Goal: Transaction & Acquisition: Purchase product/service

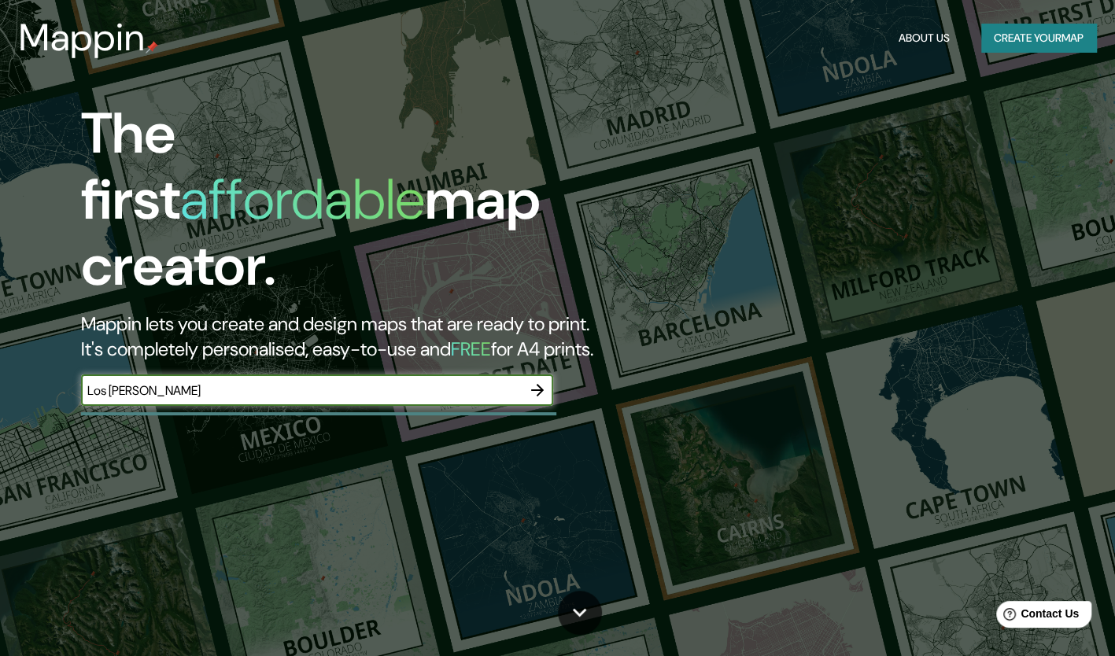
type input "Los [PERSON_NAME]"
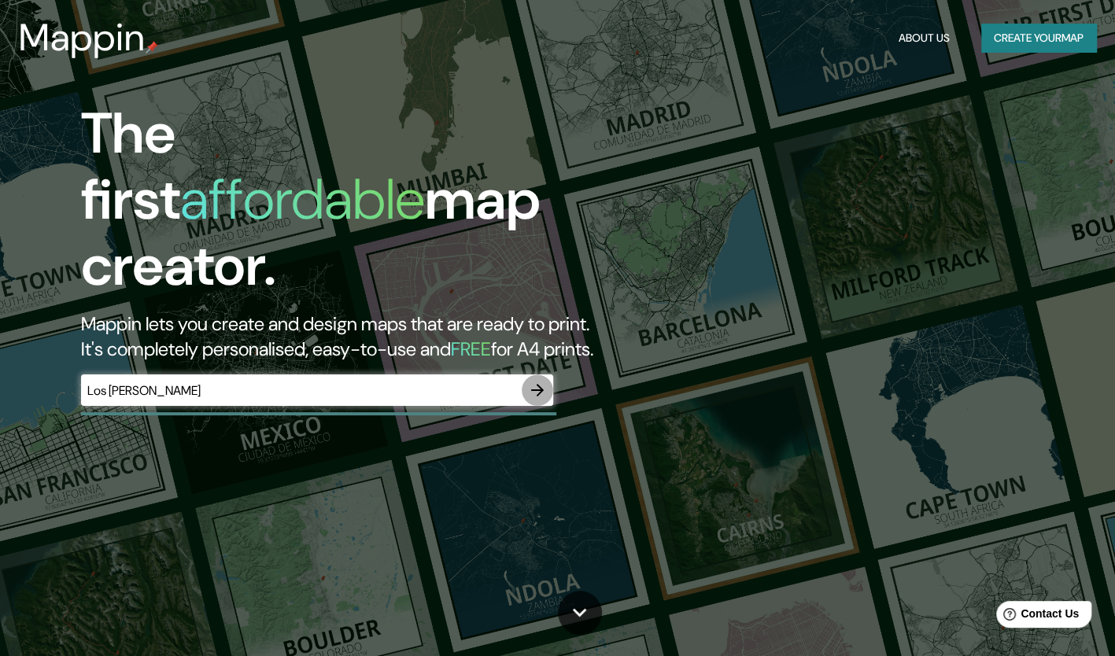
click at [537, 381] on icon "button" at bounding box center [537, 390] width 19 height 19
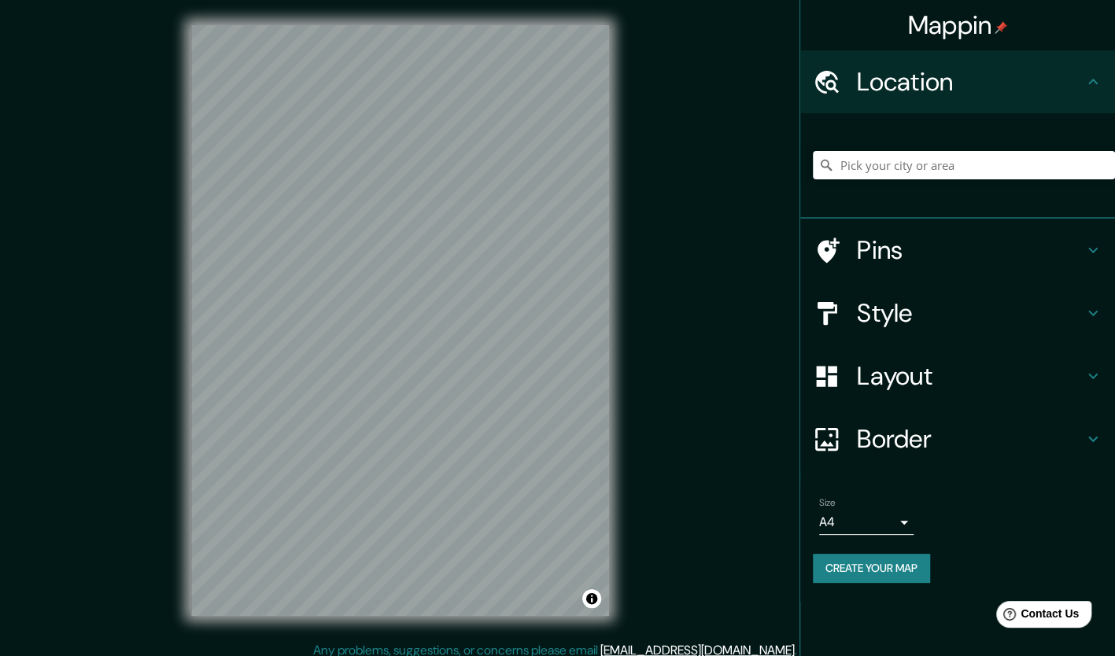
click at [734, 638] on div "Mappin Location Pins Style Layout Border Choose a border. Hint : you can make l…" at bounding box center [557, 333] width 1115 height 667
click at [871, 252] on h4 "Pins" at bounding box center [970, 250] width 227 height 31
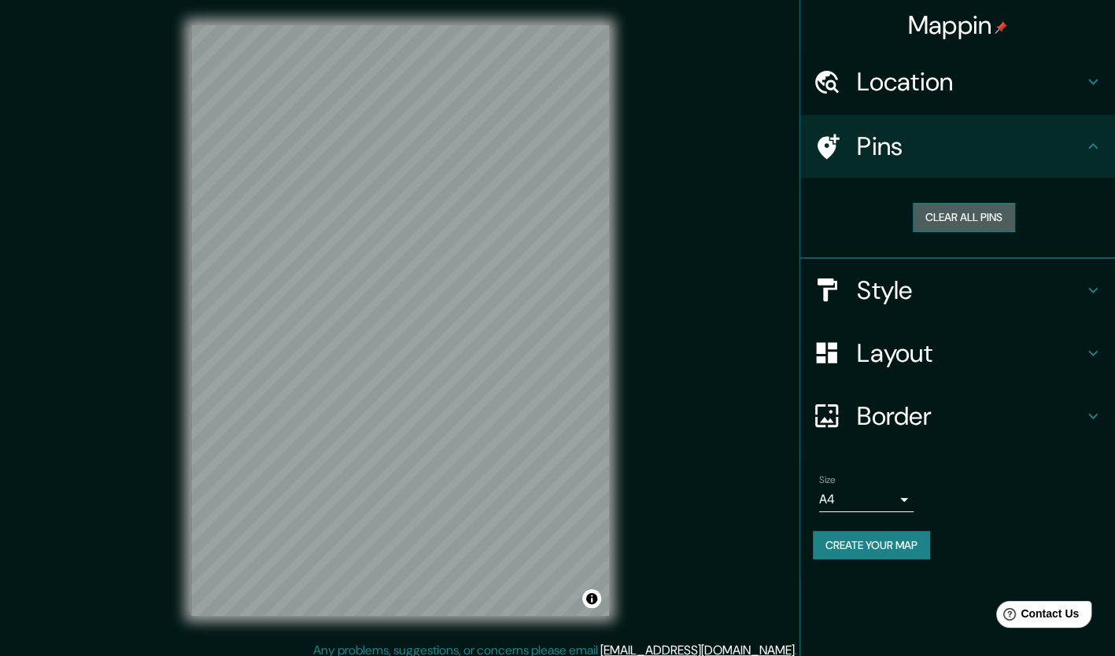
click at [958, 220] on button "Clear all pins" at bounding box center [964, 217] width 102 height 29
click at [942, 212] on button "Clear all pins" at bounding box center [964, 217] width 102 height 29
click at [396, 323] on div at bounding box center [392, 318] width 13 height 13
click at [957, 71] on h4 "Location" at bounding box center [970, 81] width 227 height 31
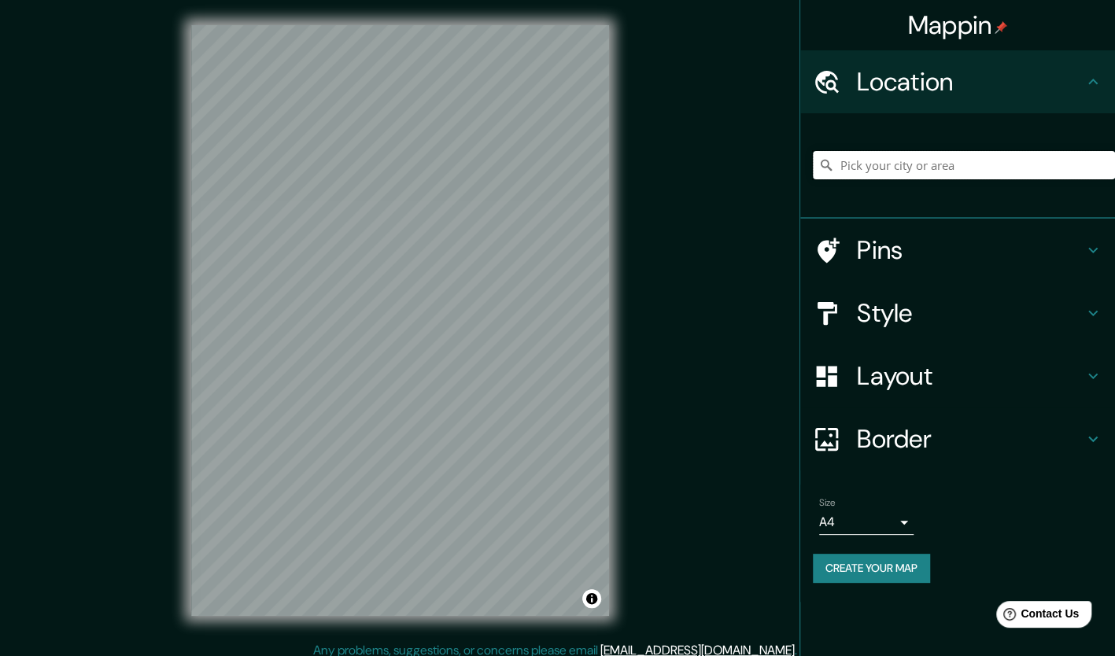
click at [929, 167] on input "Pick your city or area" at bounding box center [964, 165] width 302 height 28
paste input "Los [PERSON_NAME]"
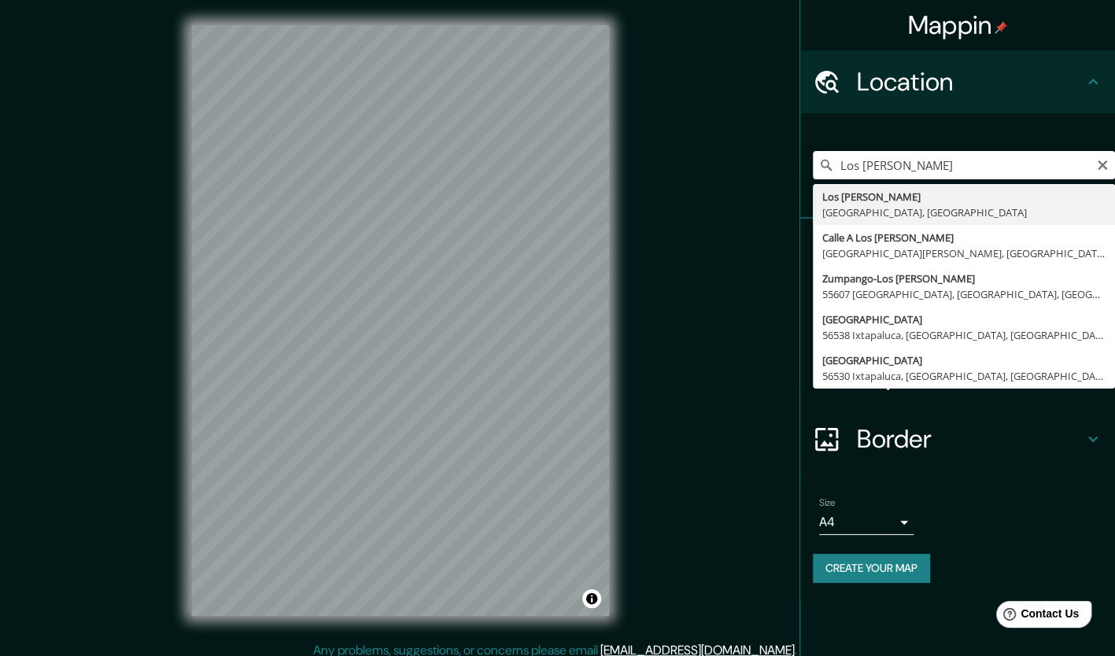
type input "Los [PERSON_NAME], [GEOGRAPHIC_DATA], [GEOGRAPHIC_DATA]"
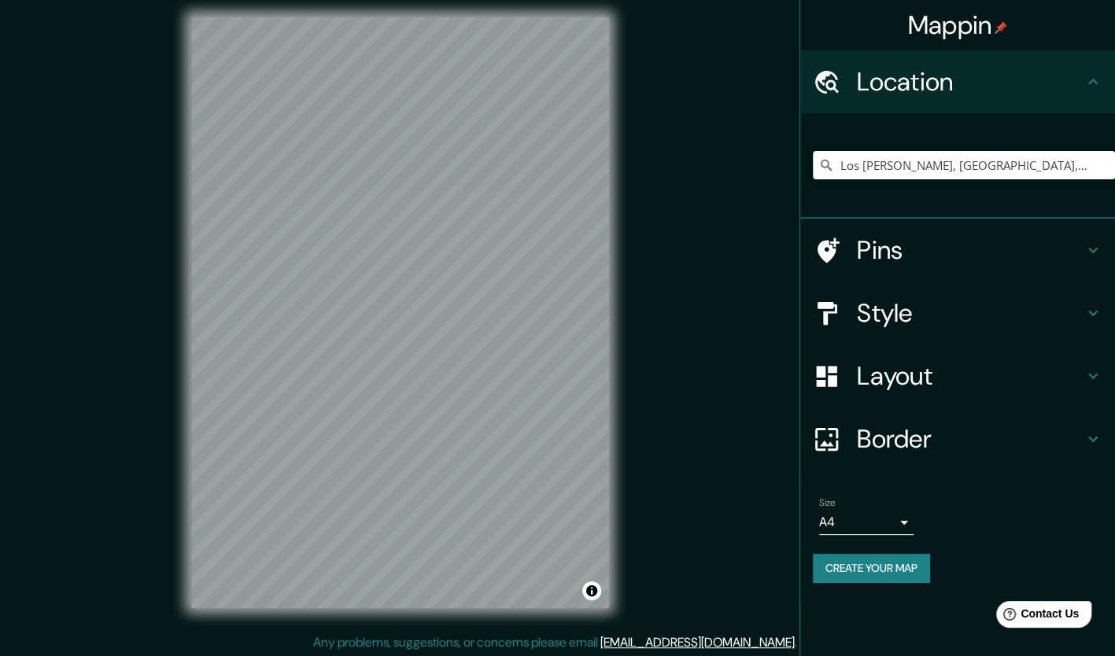
scroll to position [9, 0]
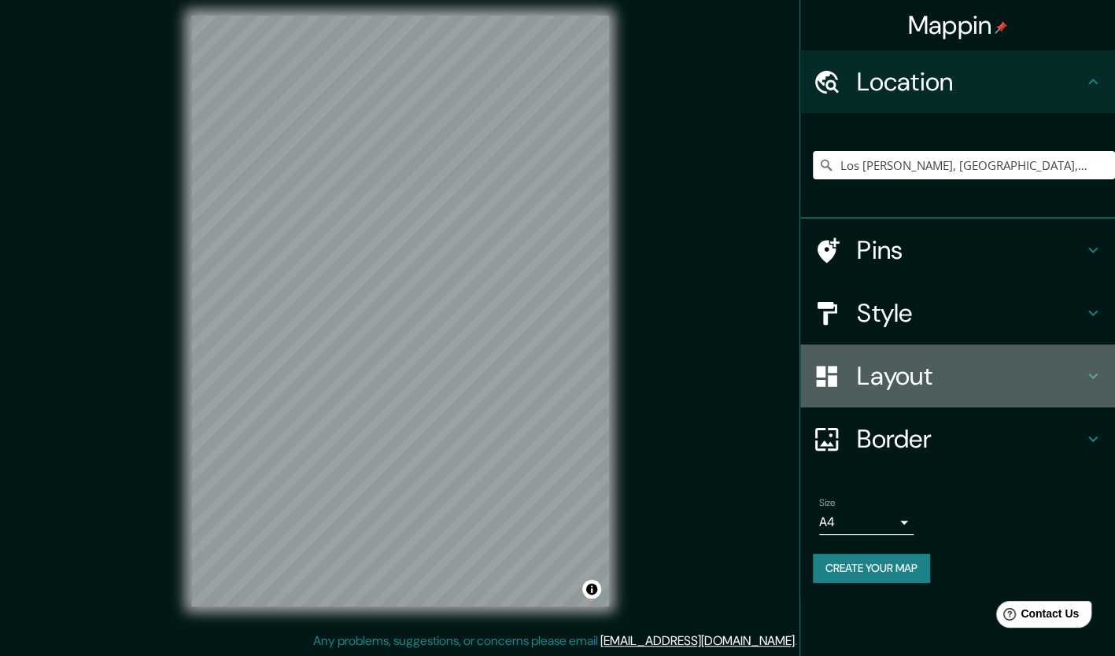
click at [947, 376] on h4 "Layout" at bounding box center [970, 375] width 227 height 31
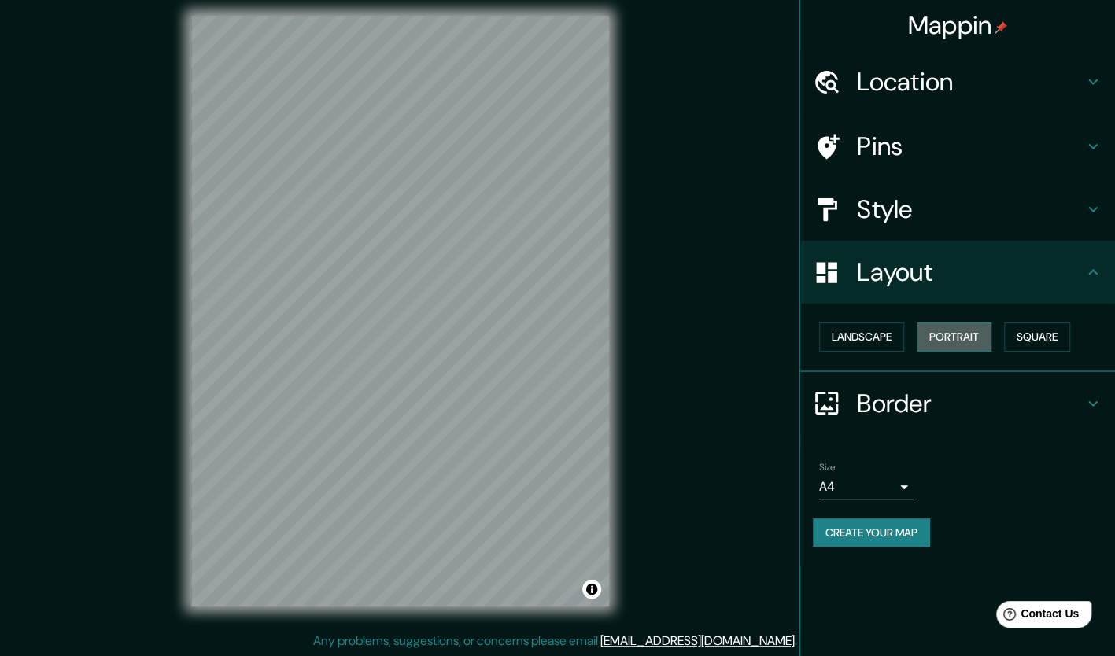
click at [976, 342] on button "Portrait" at bounding box center [954, 337] width 75 height 29
click at [878, 338] on button "Landscape" at bounding box center [861, 337] width 85 height 29
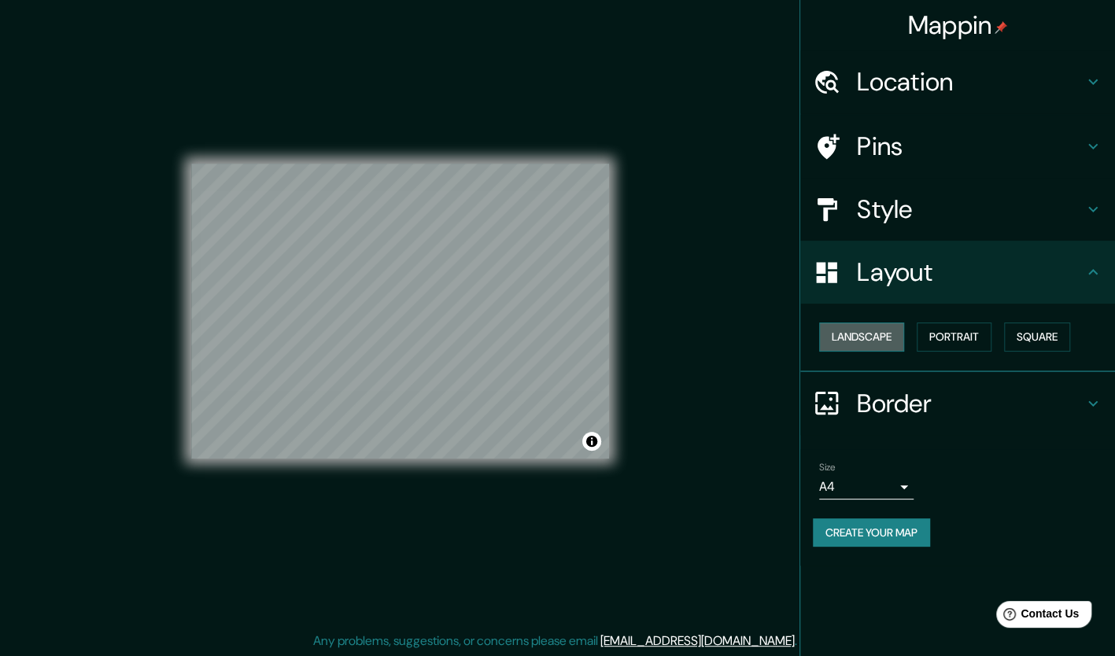
click at [878, 338] on button "Landscape" at bounding box center [861, 337] width 85 height 29
click at [973, 331] on button "Portrait" at bounding box center [954, 337] width 75 height 29
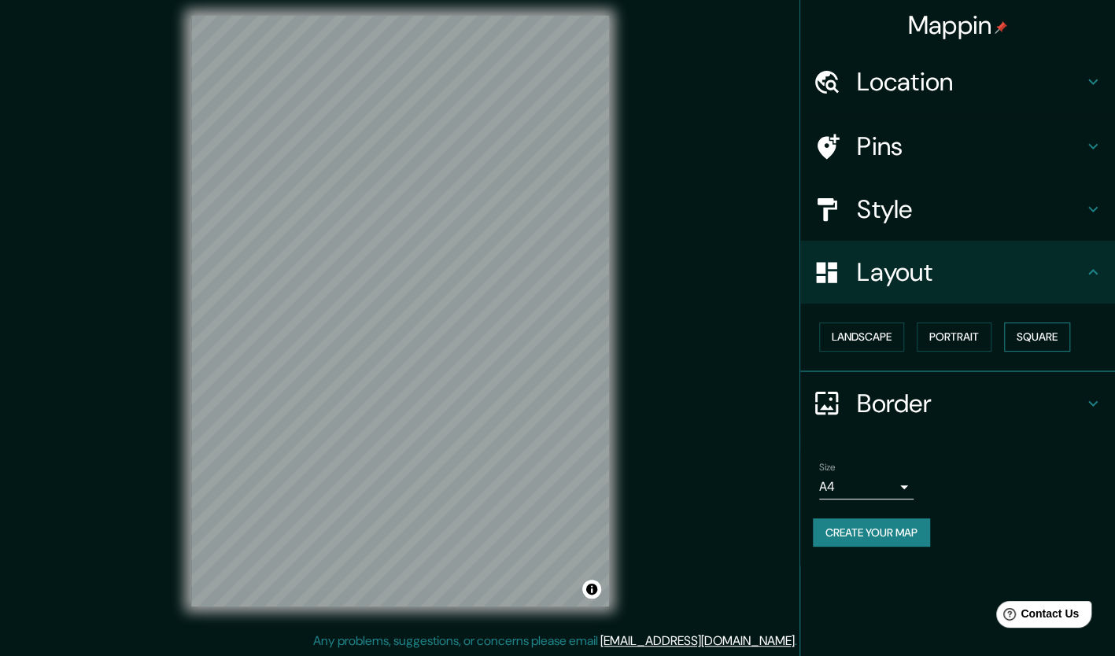
click at [1049, 337] on button "Square" at bounding box center [1037, 337] width 66 height 29
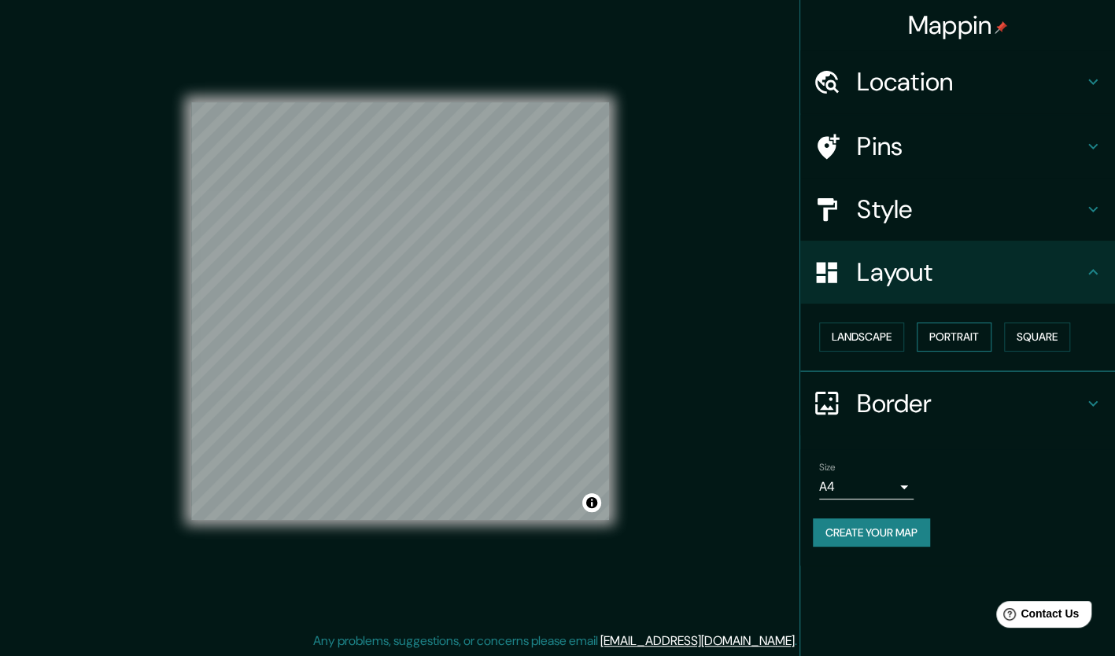
click at [975, 340] on button "Portrait" at bounding box center [954, 337] width 75 height 29
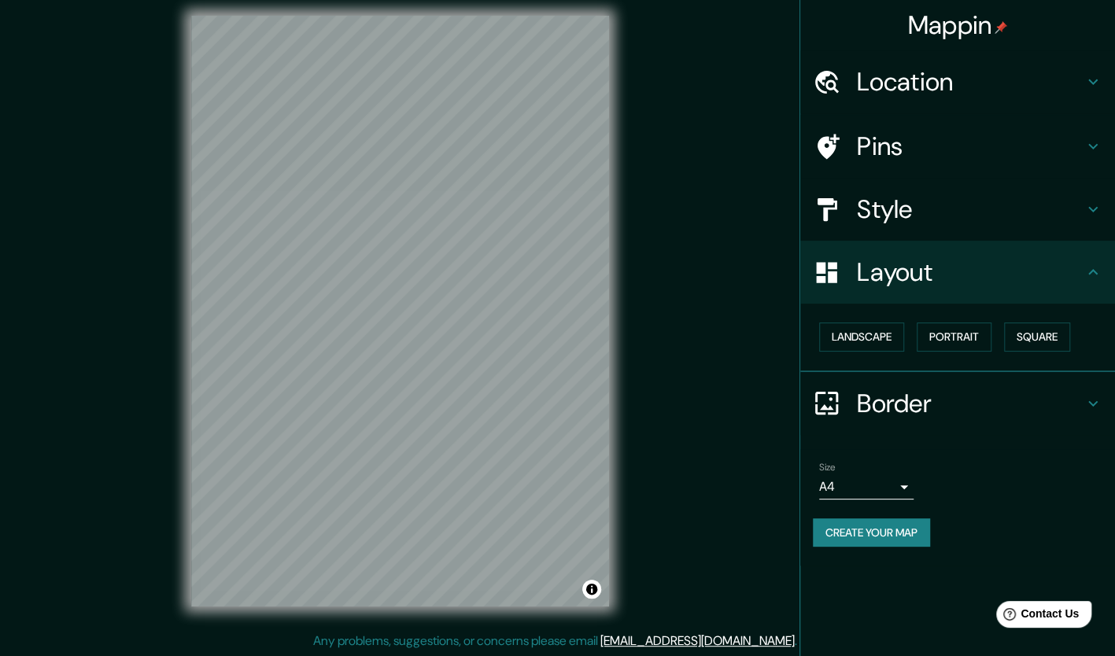
click at [968, 394] on h4 "Border" at bounding box center [970, 403] width 227 height 31
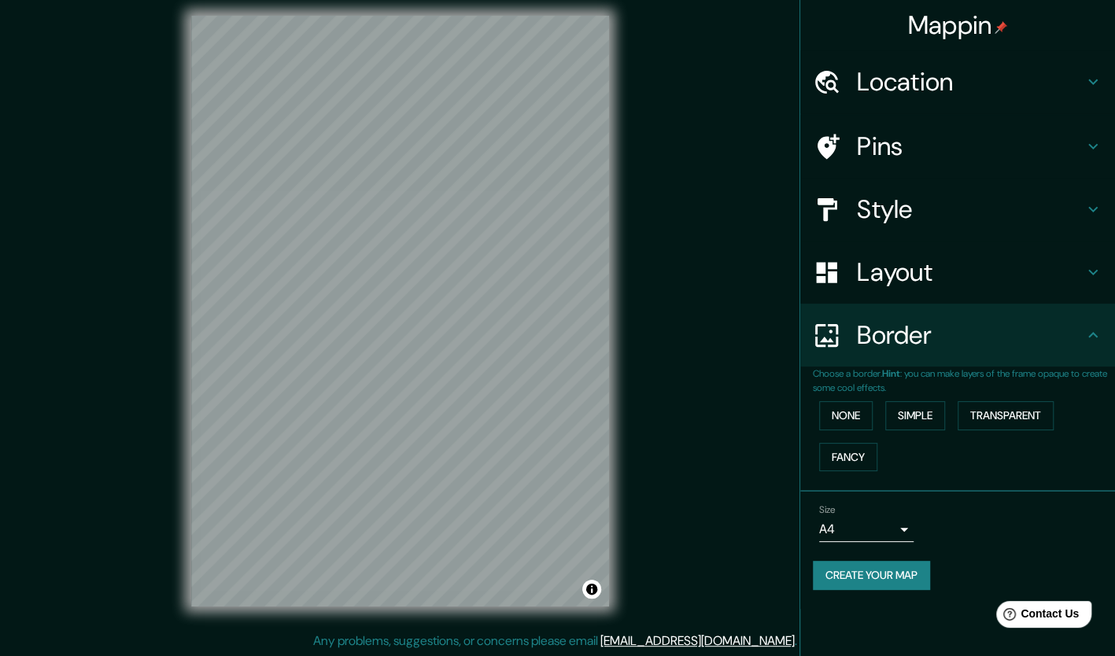
click at [967, 353] on div "Border" at bounding box center [957, 335] width 315 height 63
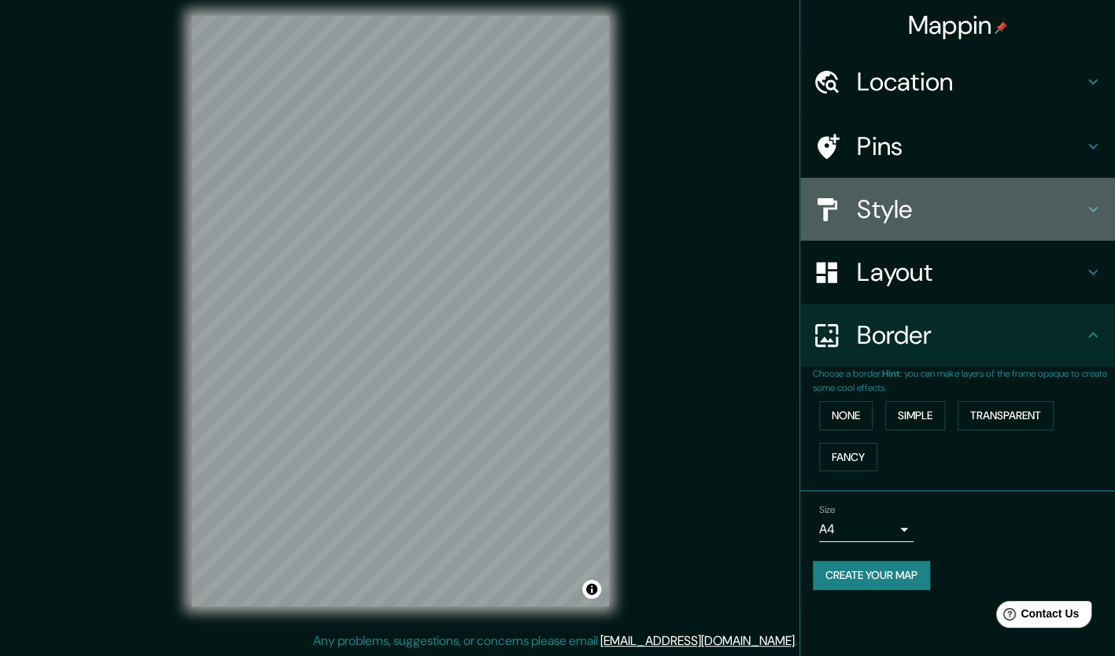
click at [890, 196] on h4 "Style" at bounding box center [970, 209] width 227 height 31
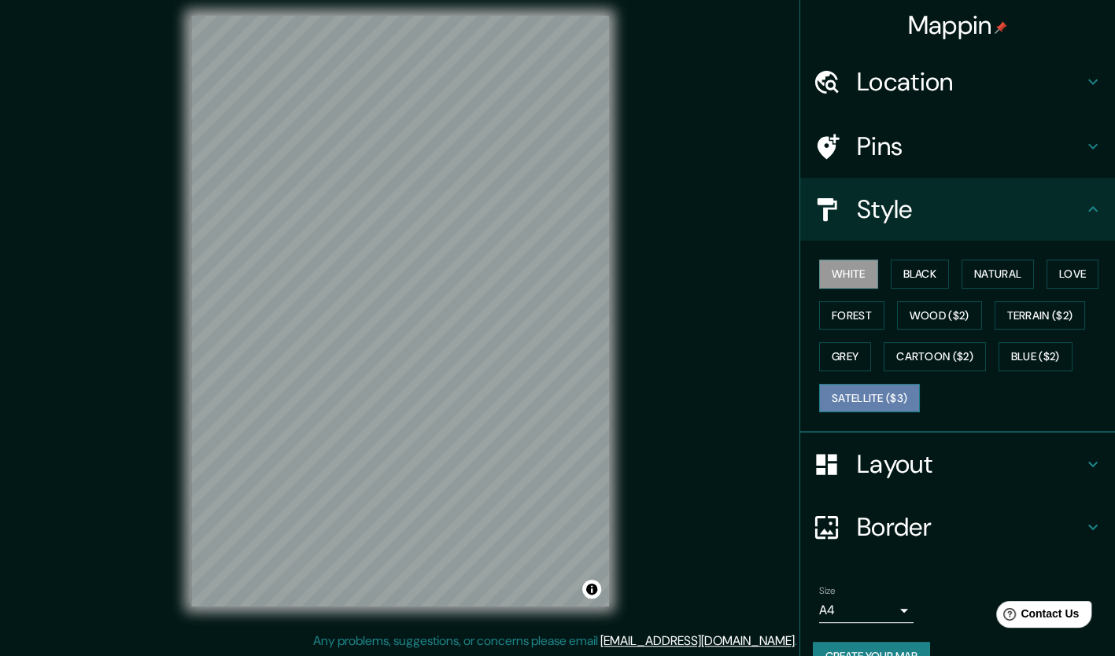
click at [863, 395] on button "Satellite ($3)" at bounding box center [869, 398] width 101 height 29
click at [843, 359] on button "Grey" at bounding box center [845, 356] width 52 height 29
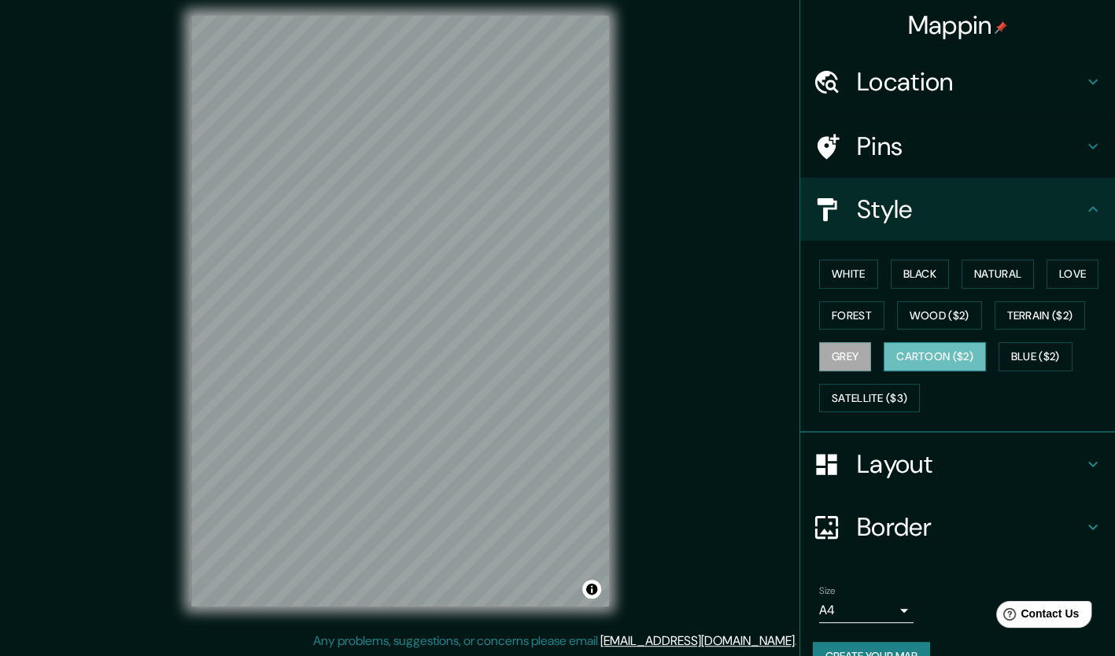
click at [920, 355] on button "Cartoon ($2)" at bounding box center [935, 356] width 102 height 29
click at [1026, 356] on button "Blue ($2)" at bounding box center [1036, 356] width 74 height 29
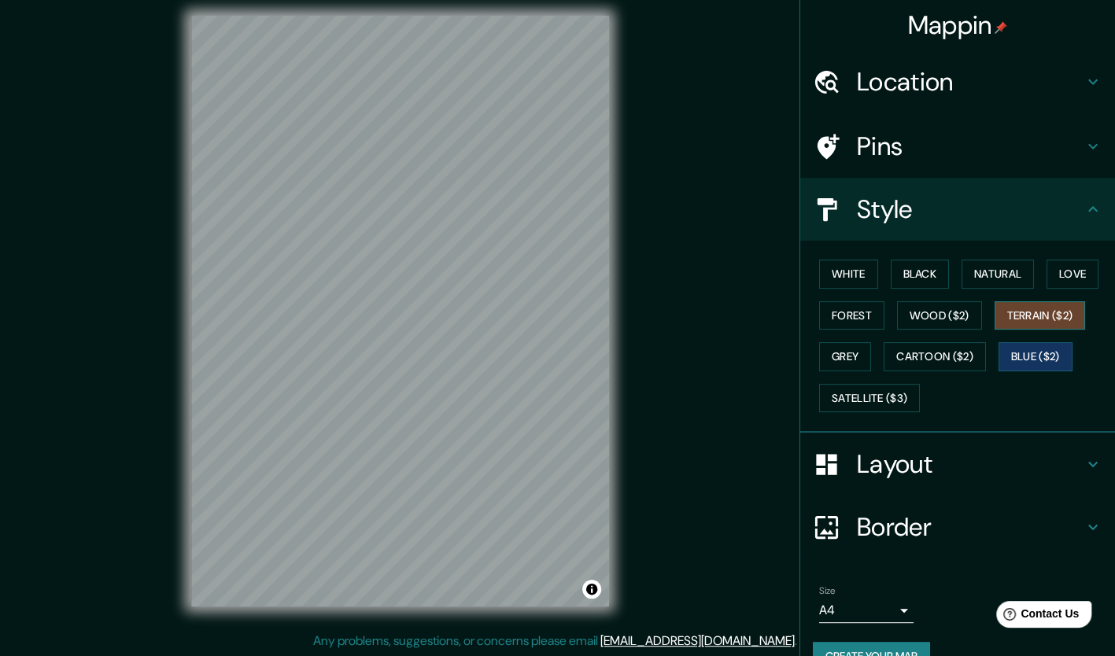
click at [1023, 313] on button "Terrain ($2)" at bounding box center [1040, 315] width 91 height 29
click at [947, 315] on button "Wood ($2)" at bounding box center [939, 315] width 85 height 29
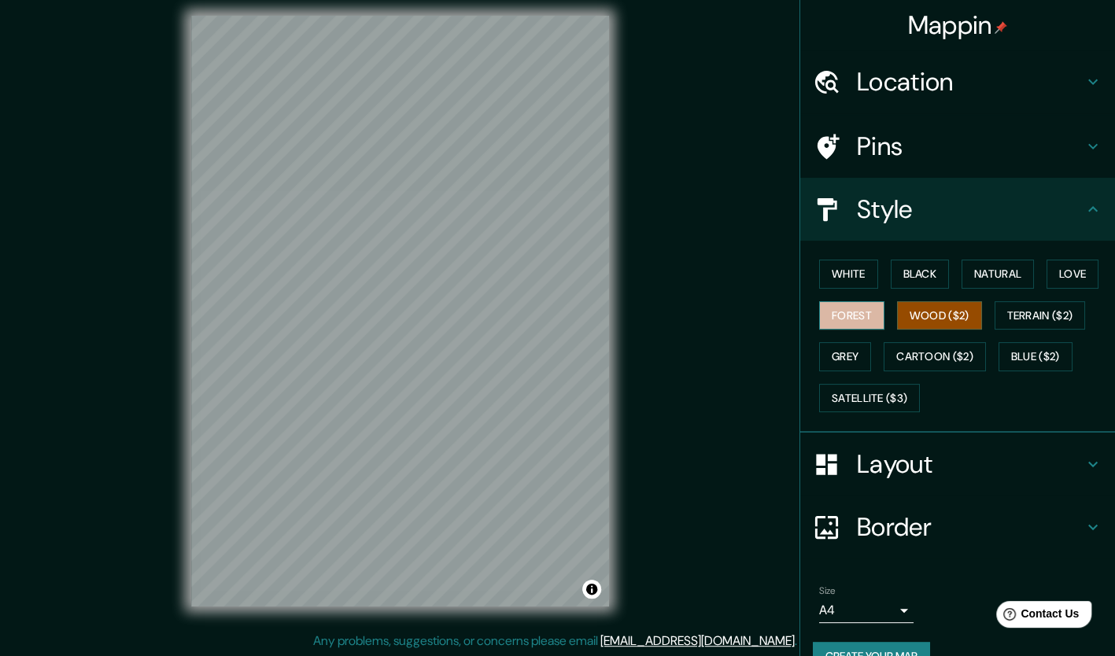
click at [845, 328] on button "Forest" at bounding box center [851, 315] width 65 height 29
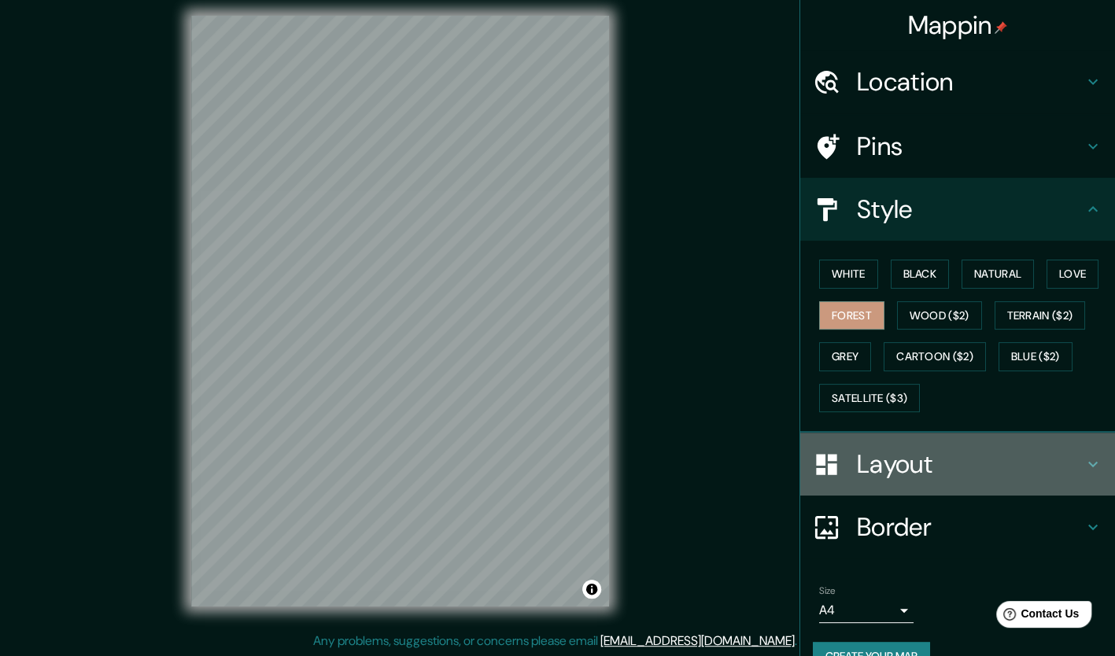
click at [1041, 467] on h4 "Layout" at bounding box center [970, 464] width 227 height 31
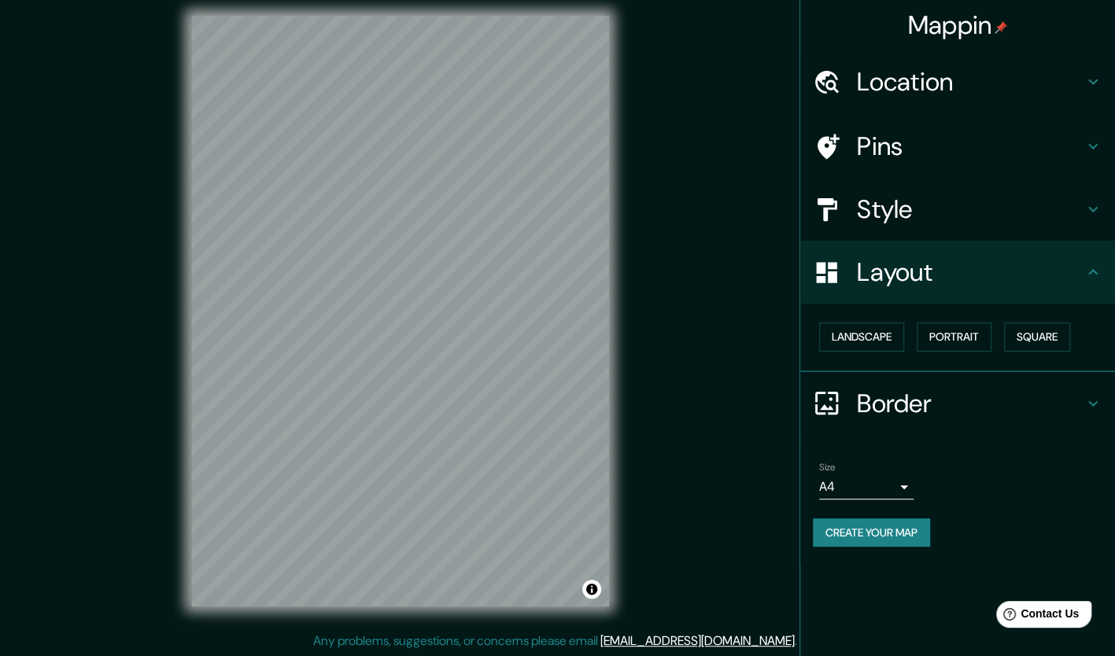
drag, startPoint x: 1040, startPoint y: 286, endPoint x: 1052, endPoint y: 283, distance: 12.2
click at [1052, 283] on h4 "Layout" at bounding box center [970, 272] width 227 height 31
click at [894, 194] on h4 "Style" at bounding box center [970, 209] width 227 height 31
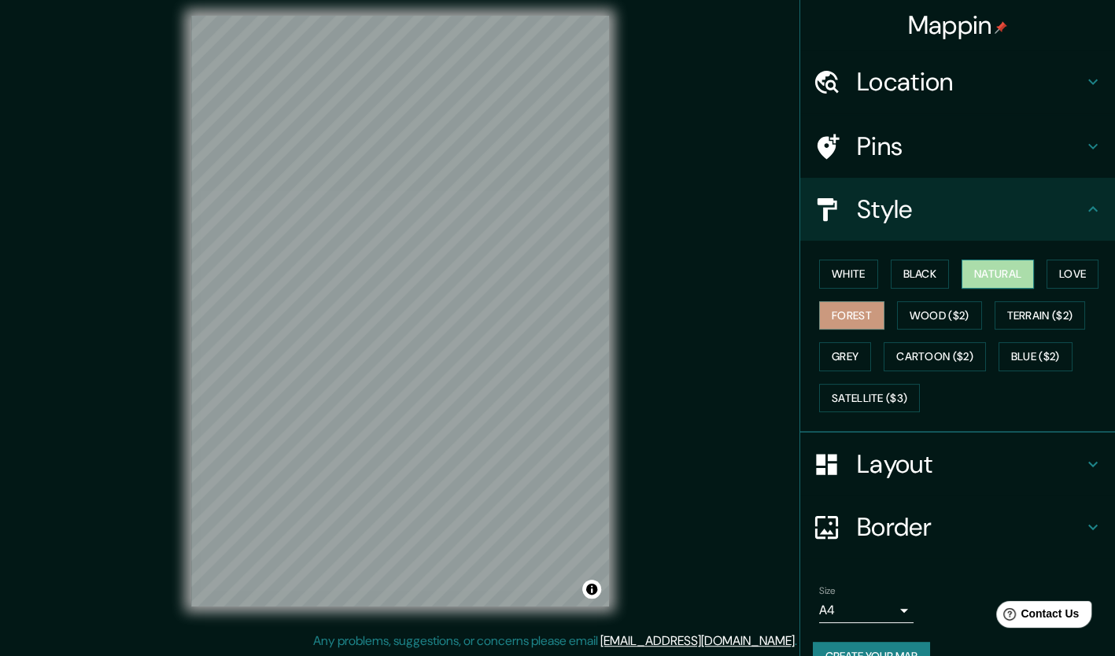
click at [978, 271] on button "Natural" at bounding box center [998, 274] width 72 height 29
click at [1055, 285] on button "Love" at bounding box center [1073, 274] width 52 height 29
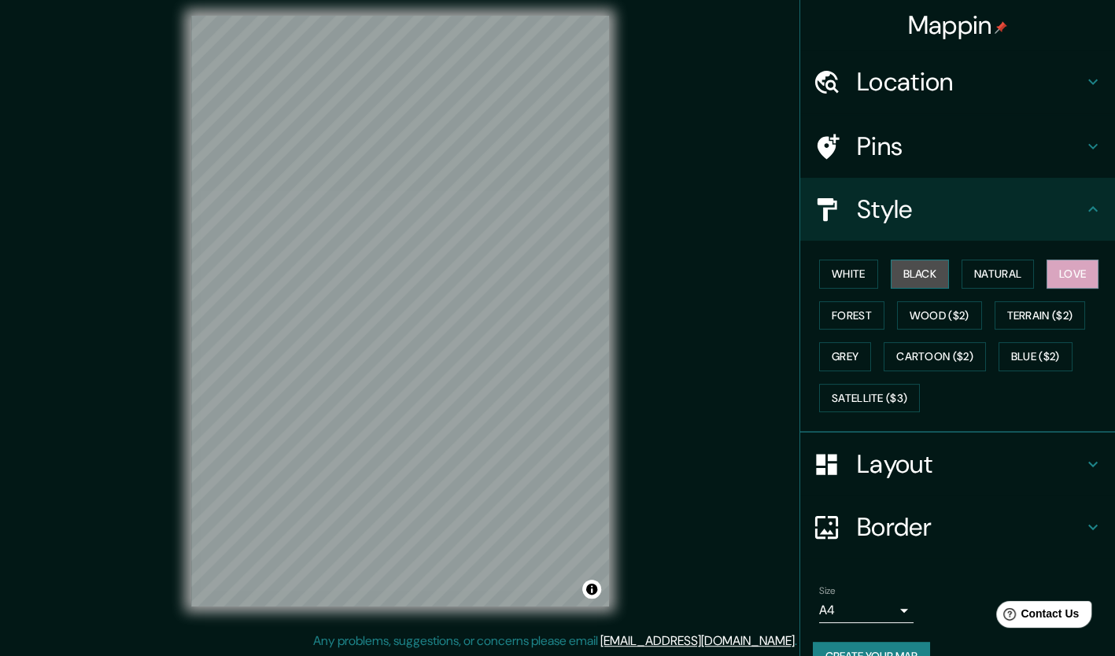
click at [897, 273] on button "Black" at bounding box center [920, 274] width 59 height 29
click at [855, 274] on button "White" at bounding box center [848, 274] width 59 height 29
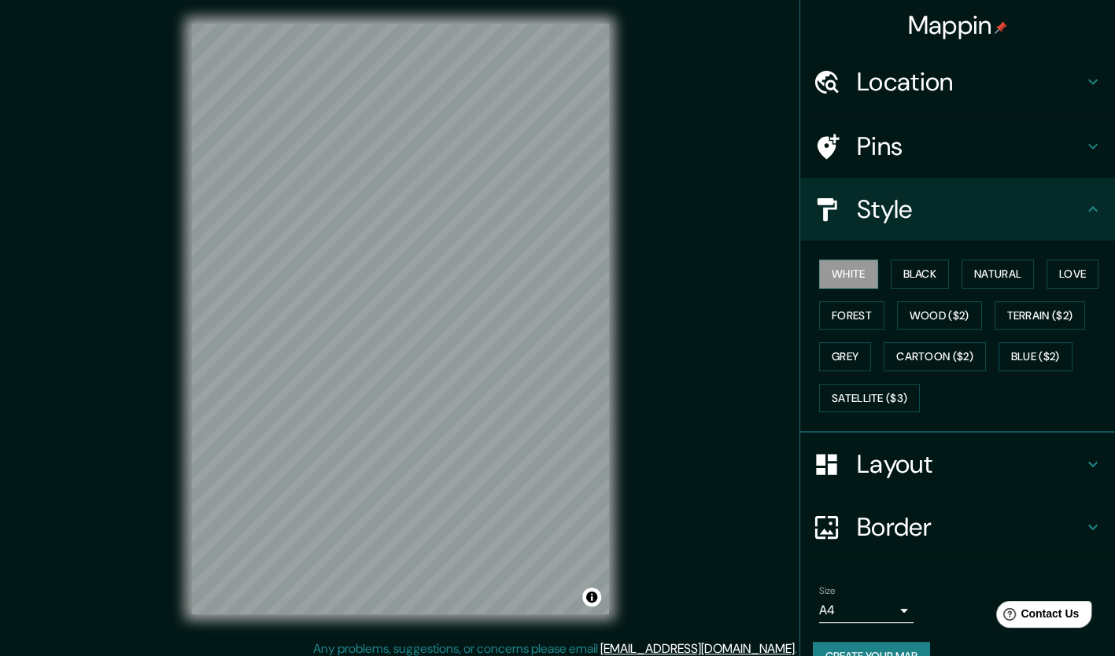
scroll to position [0, 0]
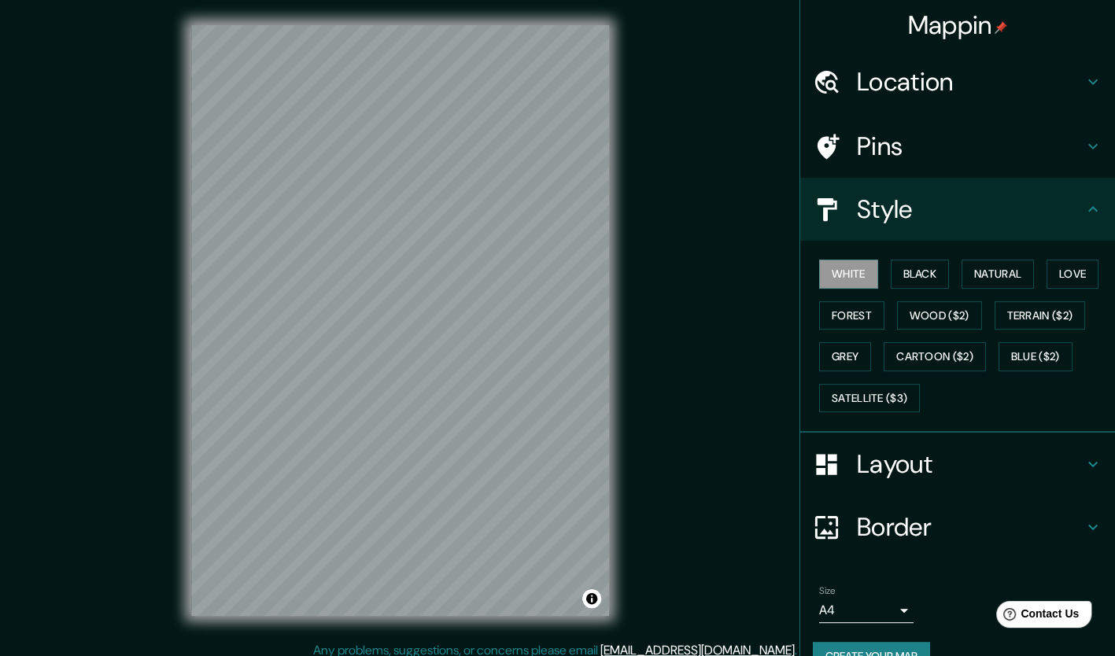
click at [944, 72] on h4 "Location" at bounding box center [970, 81] width 227 height 31
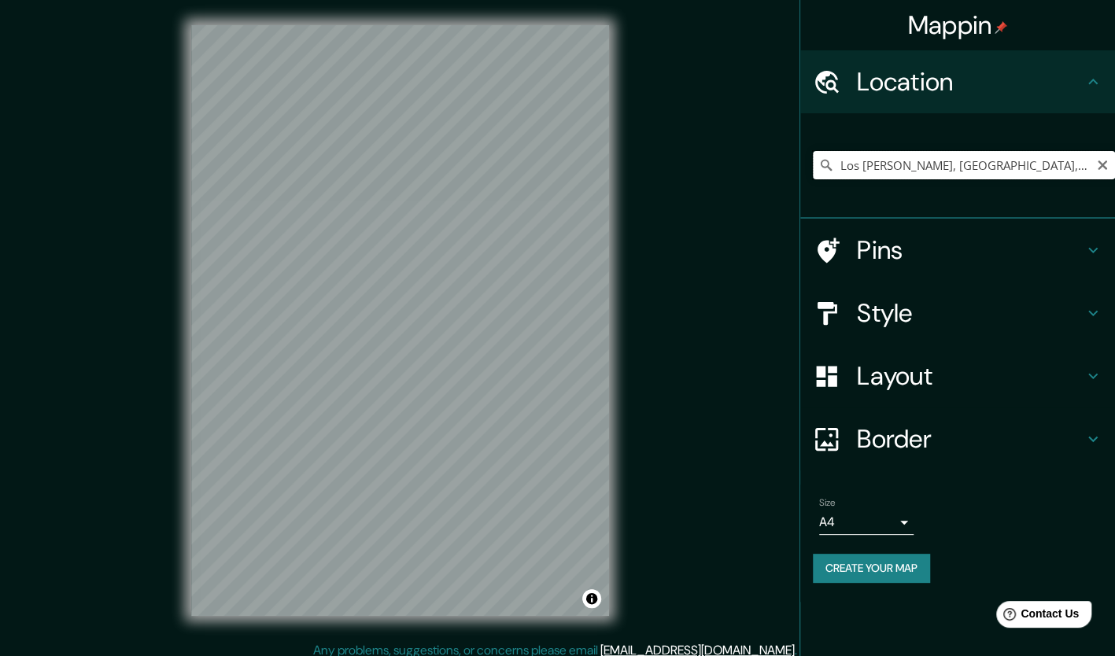
click at [933, 161] on input "Los [PERSON_NAME], [GEOGRAPHIC_DATA], [GEOGRAPHIC_DATA]" at bounding box center [964, 165] width 302 height 28
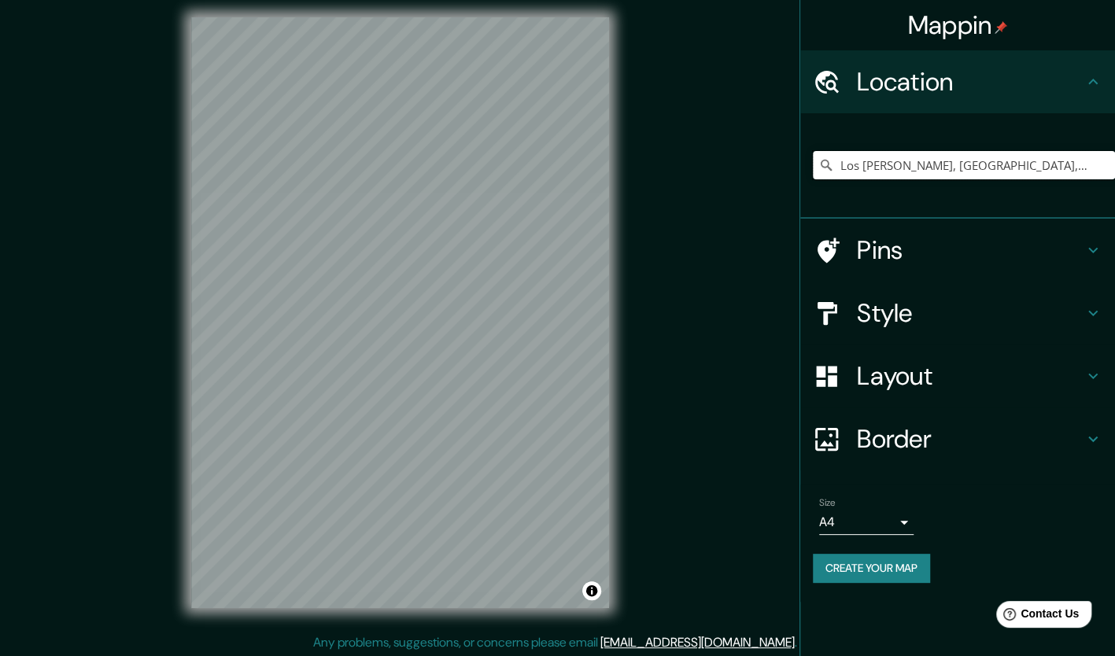
scroll to position [9, 0]
